Goal: Transaction & Acquisition: Book appointment/travel/reservation

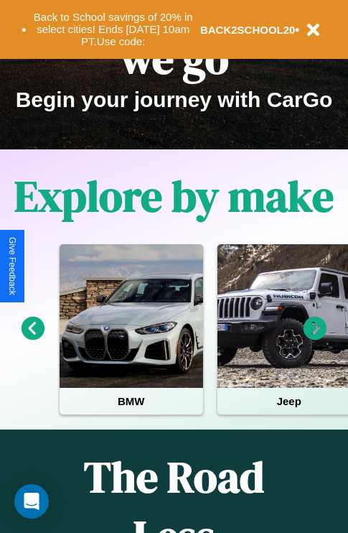
scroll to position [221, 0]
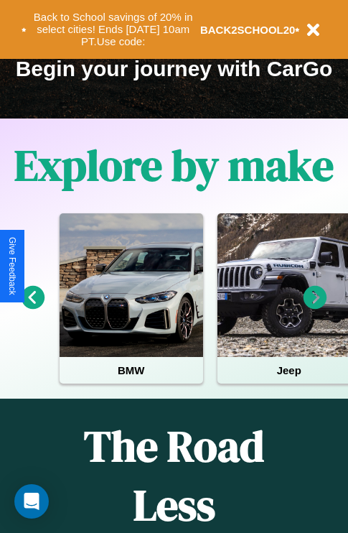
click at [315, 308] on icon at bounding box center [316, 298] width 24 height 24
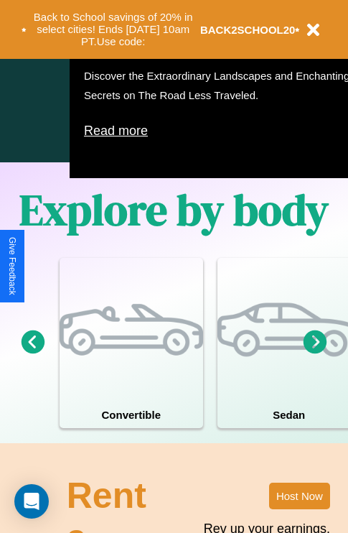
scroll to position [923, 0]
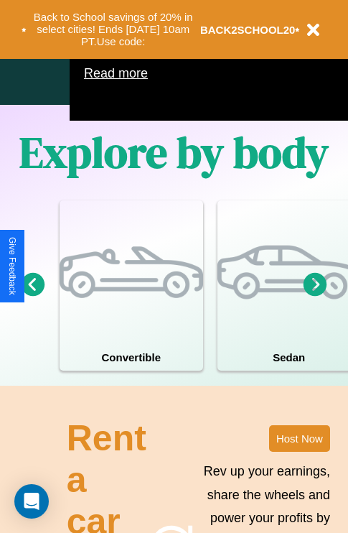
click at [315, 296] on icon at bounding box center [316, 284] width 24 height 24
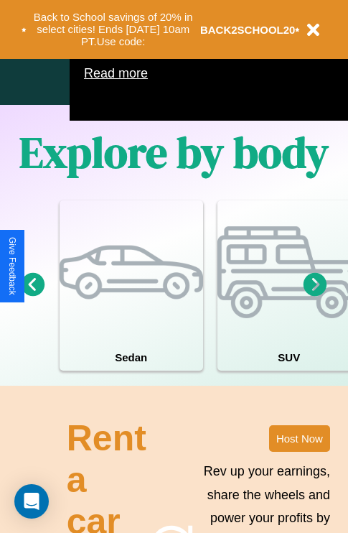
click at [32, 296] on icon at bounding box center [34, 284] width 24 height 24
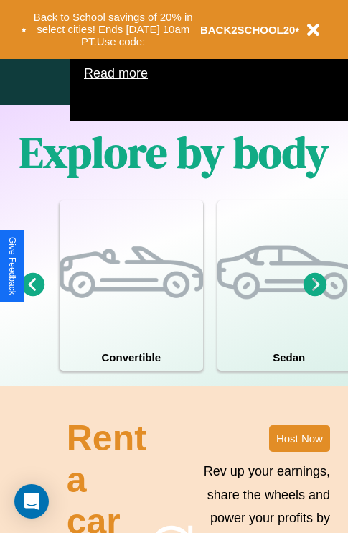
click at [32, 296] on icon at bounding box center [34, 284] width 24 height 24
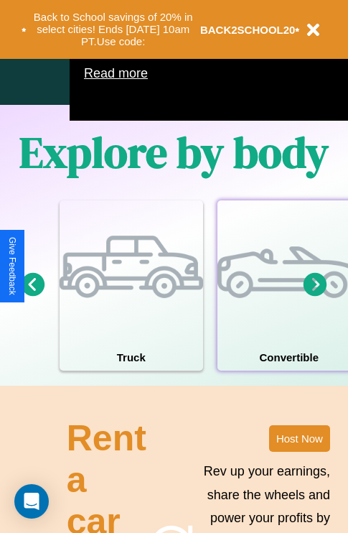
click at [288, 307] on div at bounding box center [290, 272] width 144 height 144
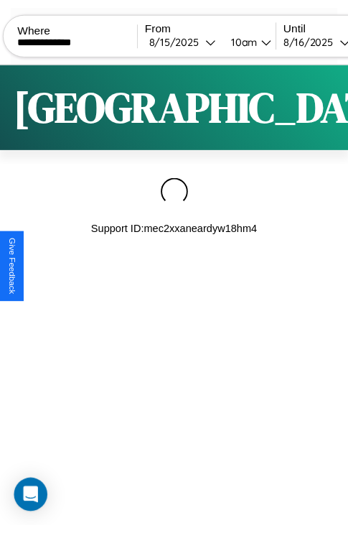
scroll to position [0, 122]
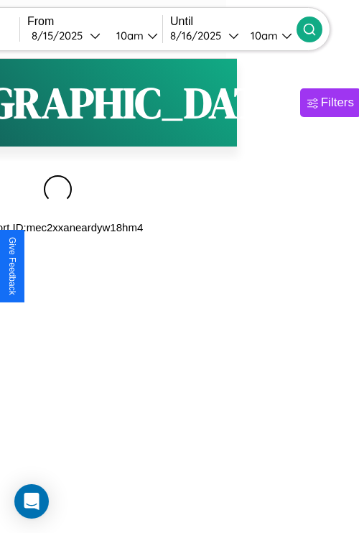
type input "**********"
click at [317, 29] on icon at bounding box center [309, 29] width 14 height 14
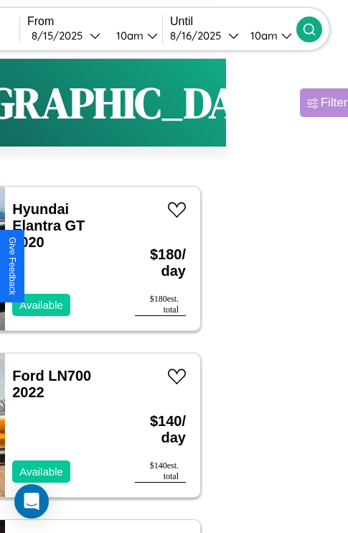
click at [321, 110] on div "Filters" at bounding box center [337, 103] width 33 height 14
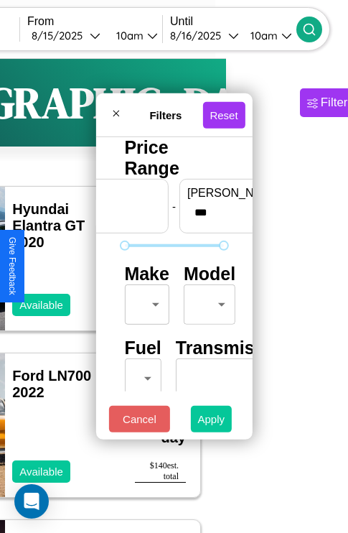
click at [212, 422] on button "Apply" at bounding box center [212, 419] width 42 height 27
